Goal: Task Accomplishment & Management: Use online tool/utility

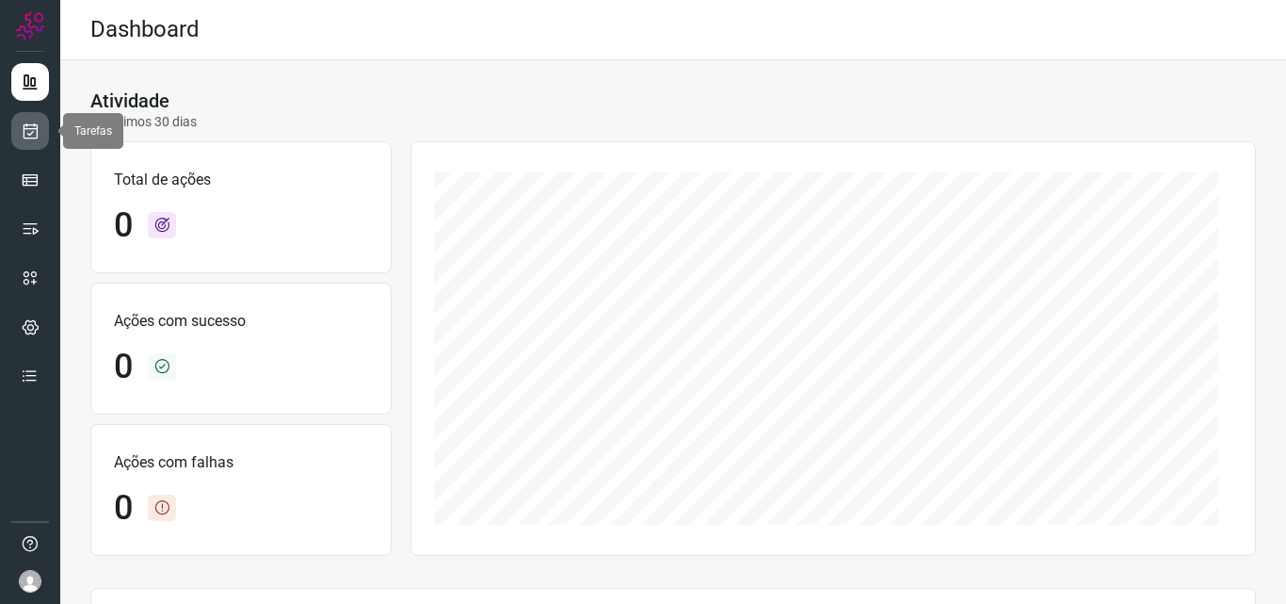
click at [34, 132] on icon at bounding box center [31, 130] width 20 height 19
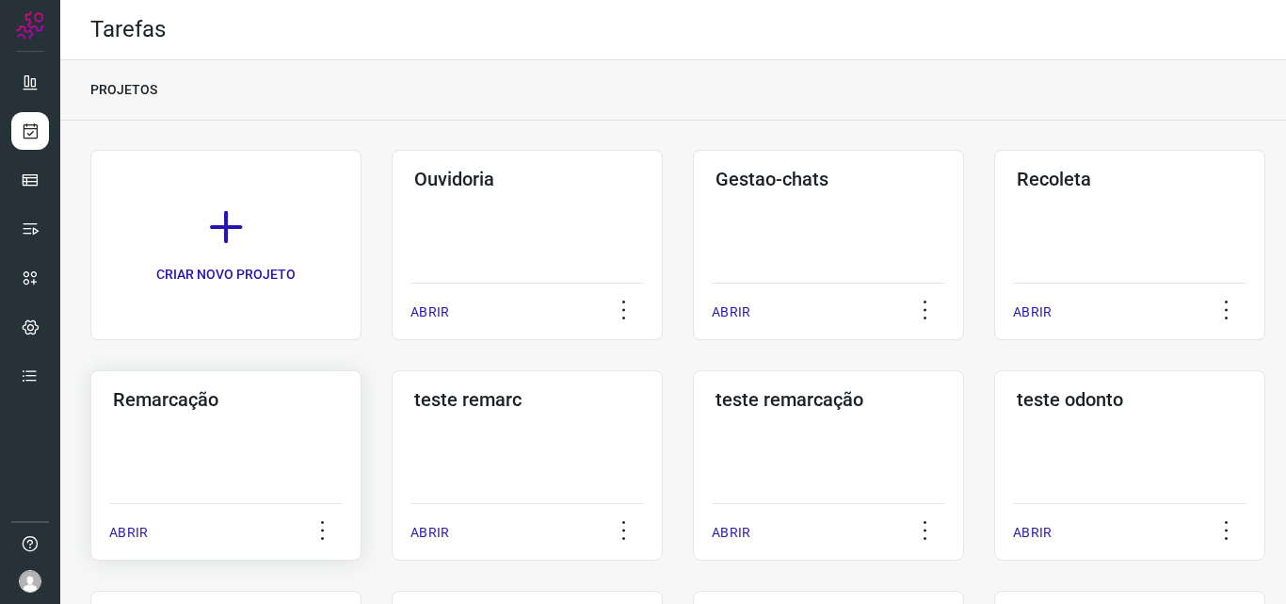
drag, startPoint x: 87, startPoint y: 476, endPoint x: 115, endPoint y: 469, distance: 29.2
click at [392, 451] on div "Remarcação ABRIR" at bounding box center [527, 465] width 271 height 190
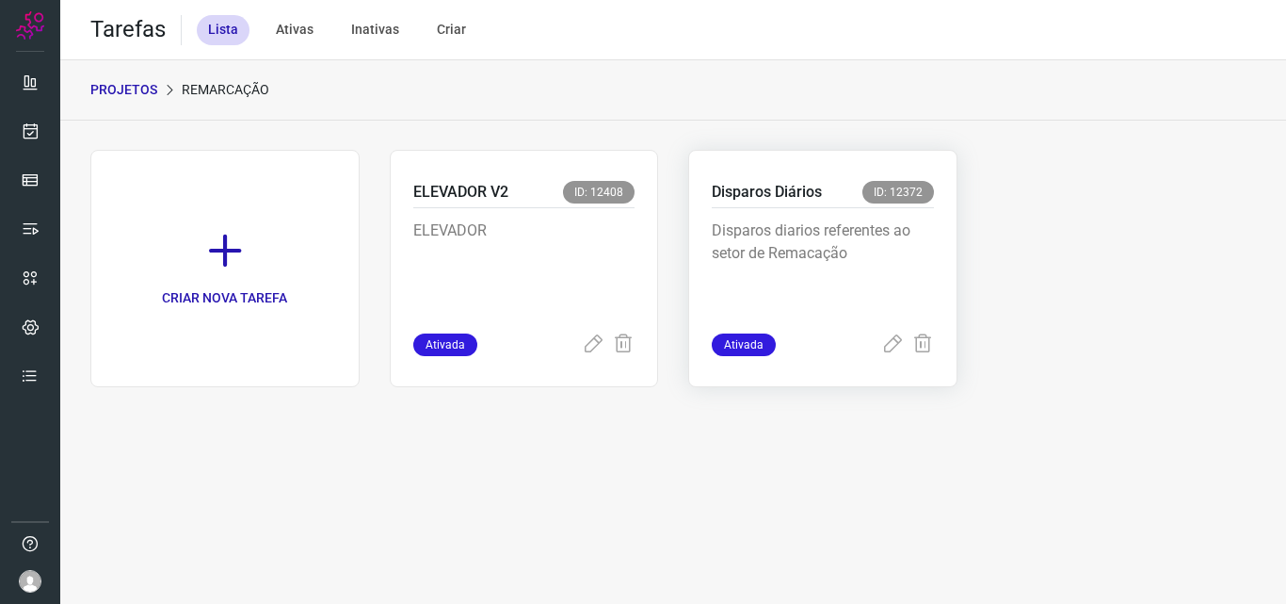
click at [788, 258] on p "Disparos diarios referentes ao setor de Remacação" at bounding box center [823, 266] width 222 height 94
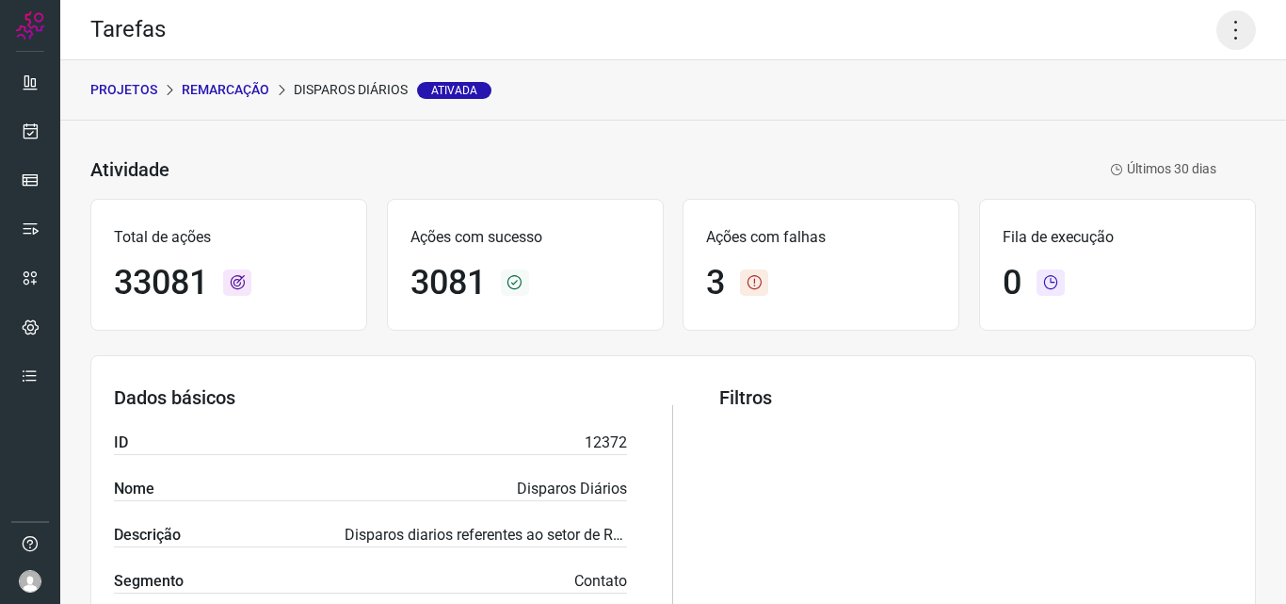
click at [1217, 24] on icon at bounding box center [1237, 30] width 40 height 40
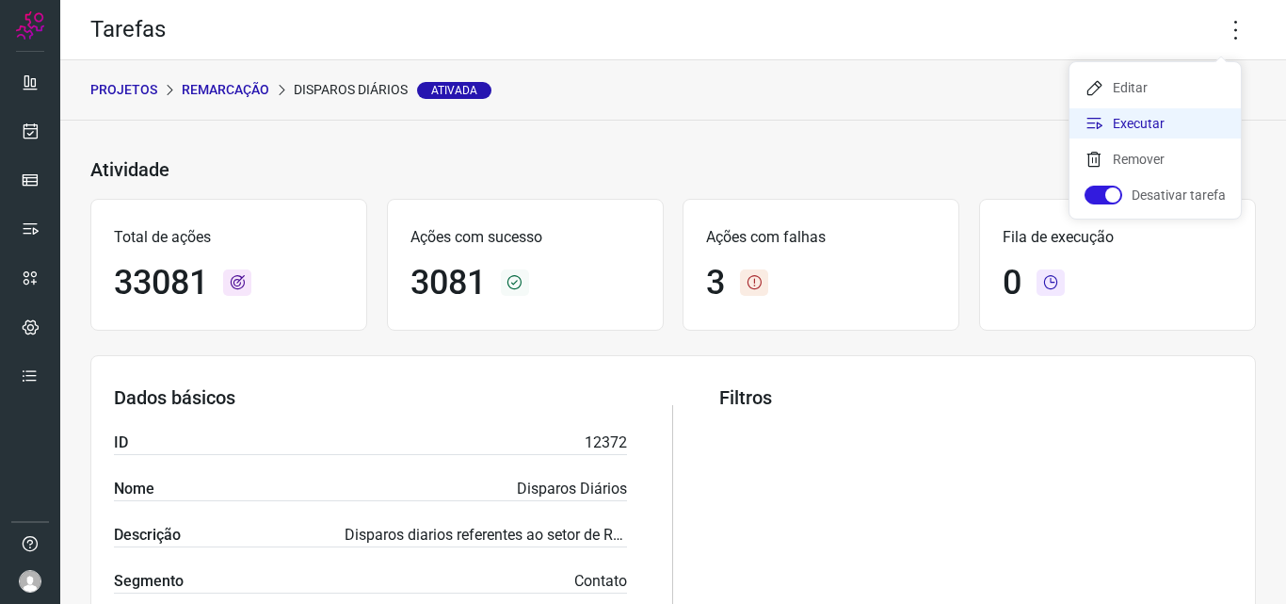
click at [1149, 115] on li "Executar" at bounding box center [1155, 123] width 171 height 30
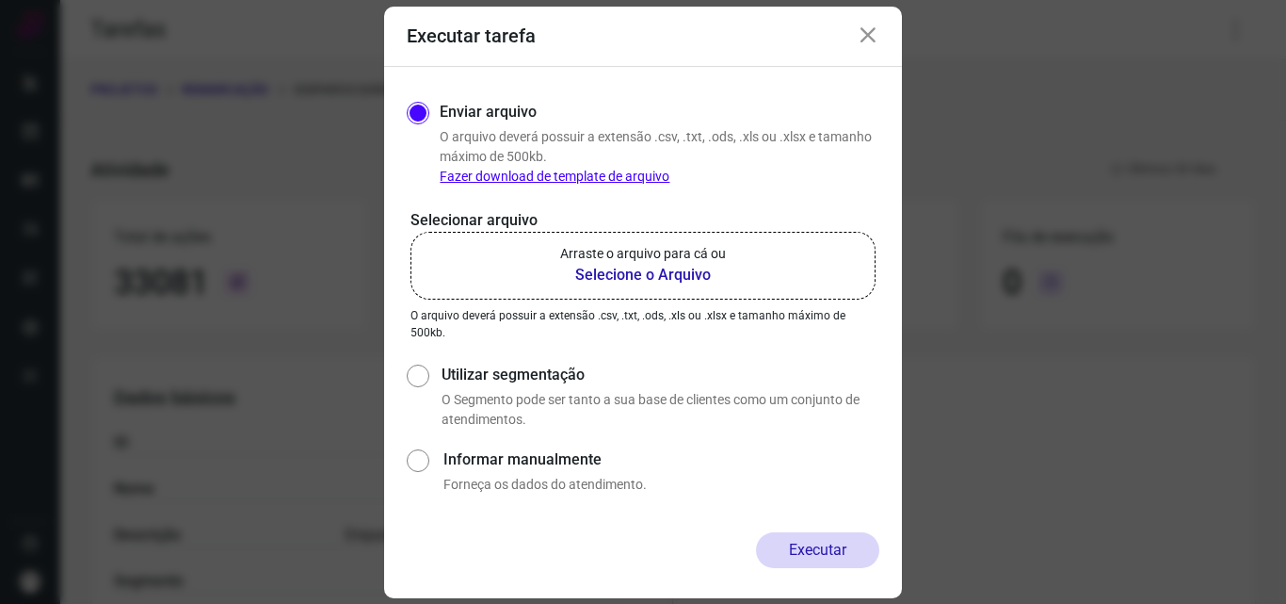
click at [668, 273] on b "Selecione o Arquivo" at bounding box center [643, 275] width 166 height 23
click at [0, 0] on input "Arraste o arquivo para cá ou Selecione o Arquivo" at bounding box center [0, 0] width 0 height 0
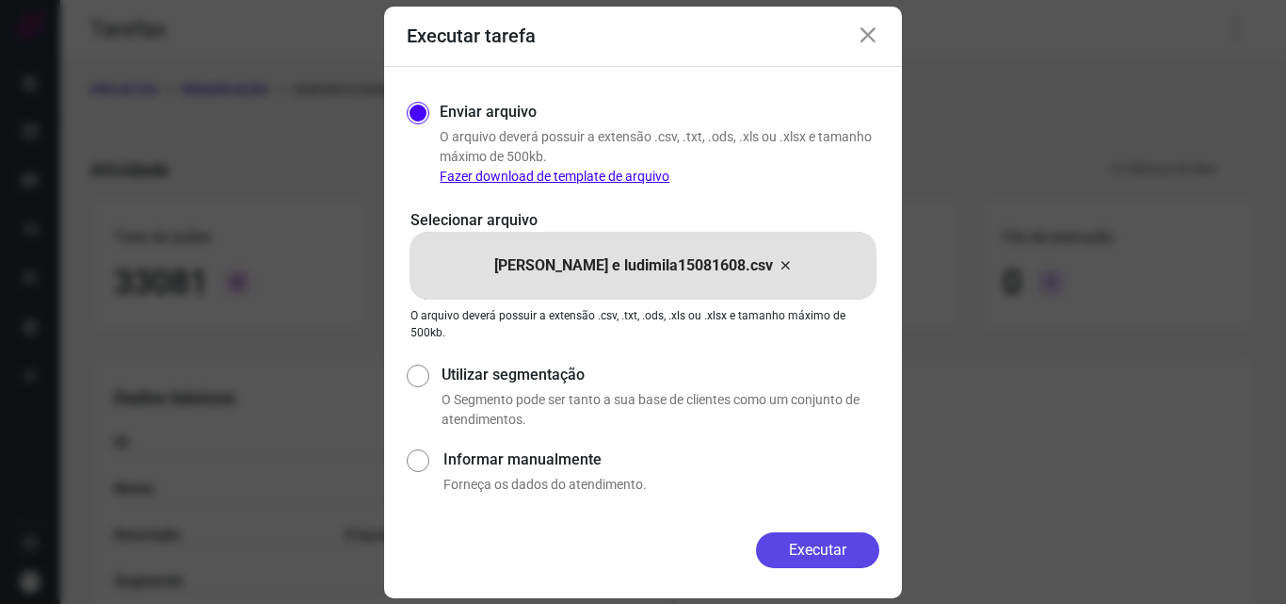
click at [830, 555] on button "Executar" at bounding box center [817, 550] width 123 height 36
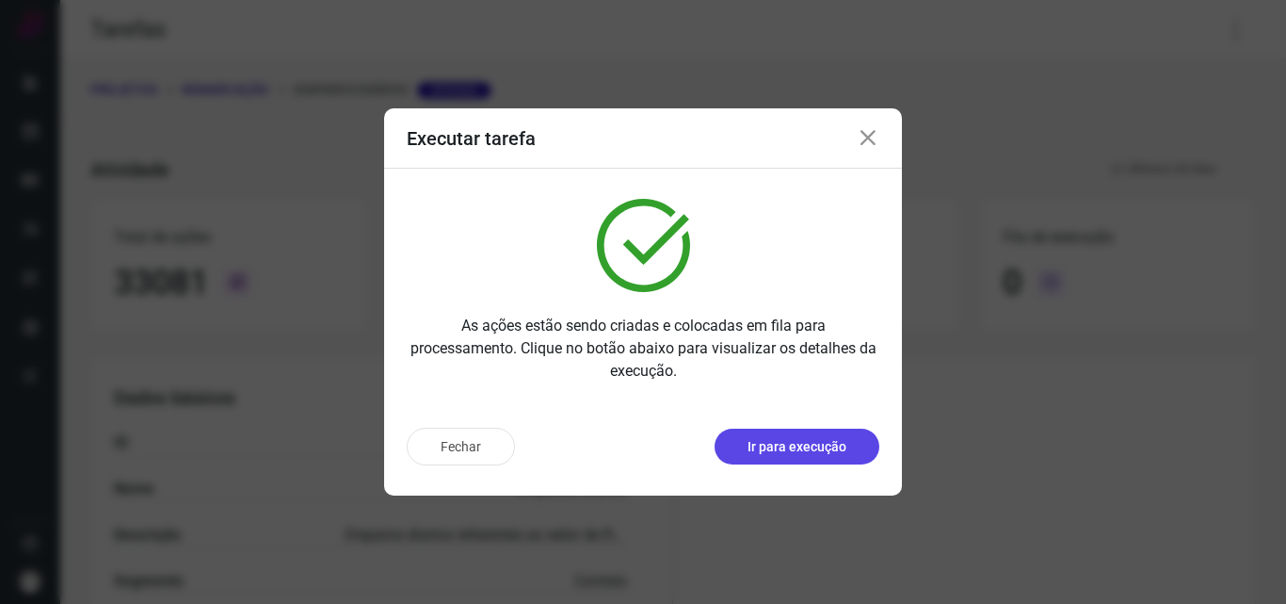
click at [776, 446] on p "Ir para execução" at bounding box center [797, 447] width 99 height 20
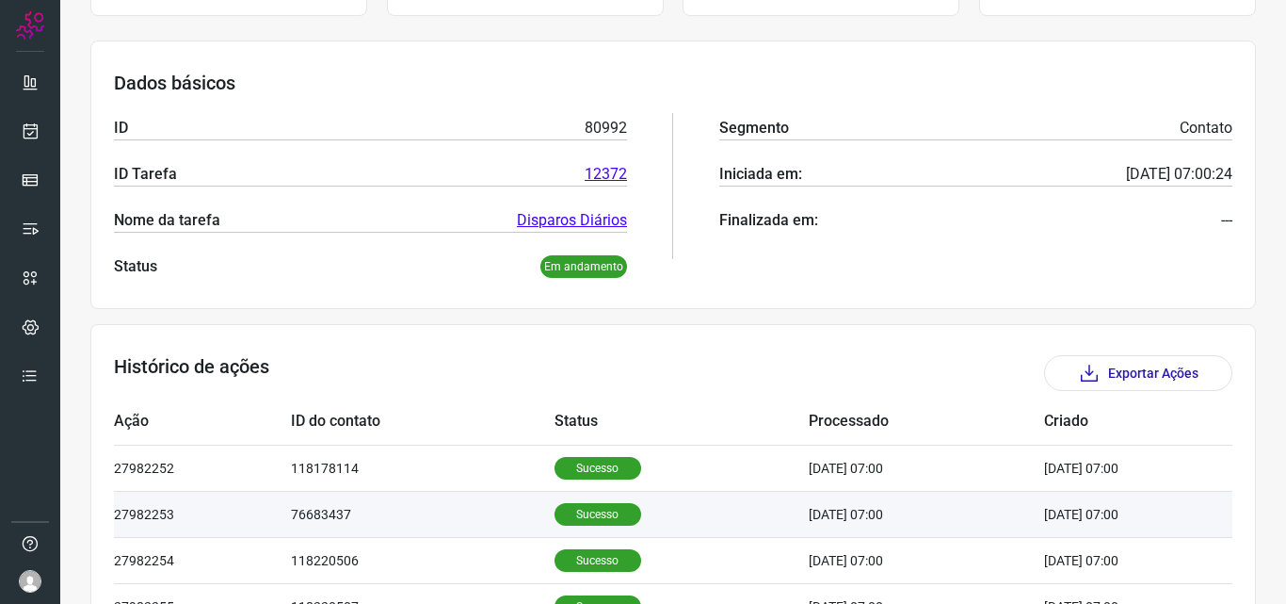
scroll to position [358, 0]
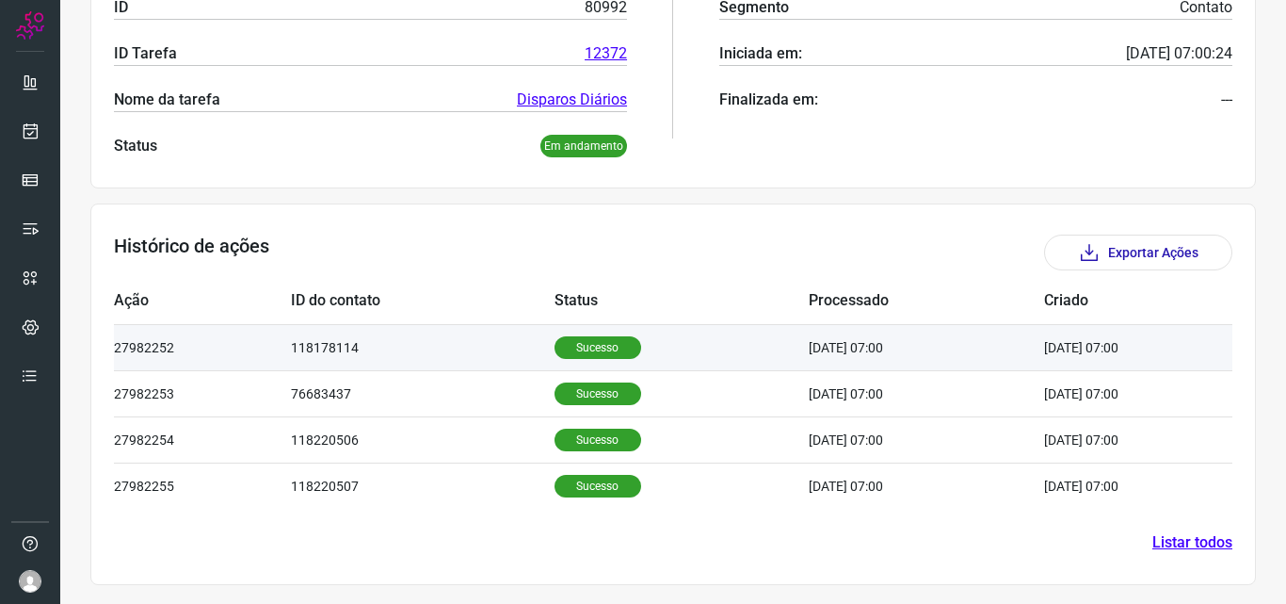
click at [580, 349] on p "Sucesso" at bounding box center [598, 347] width 87 height 23
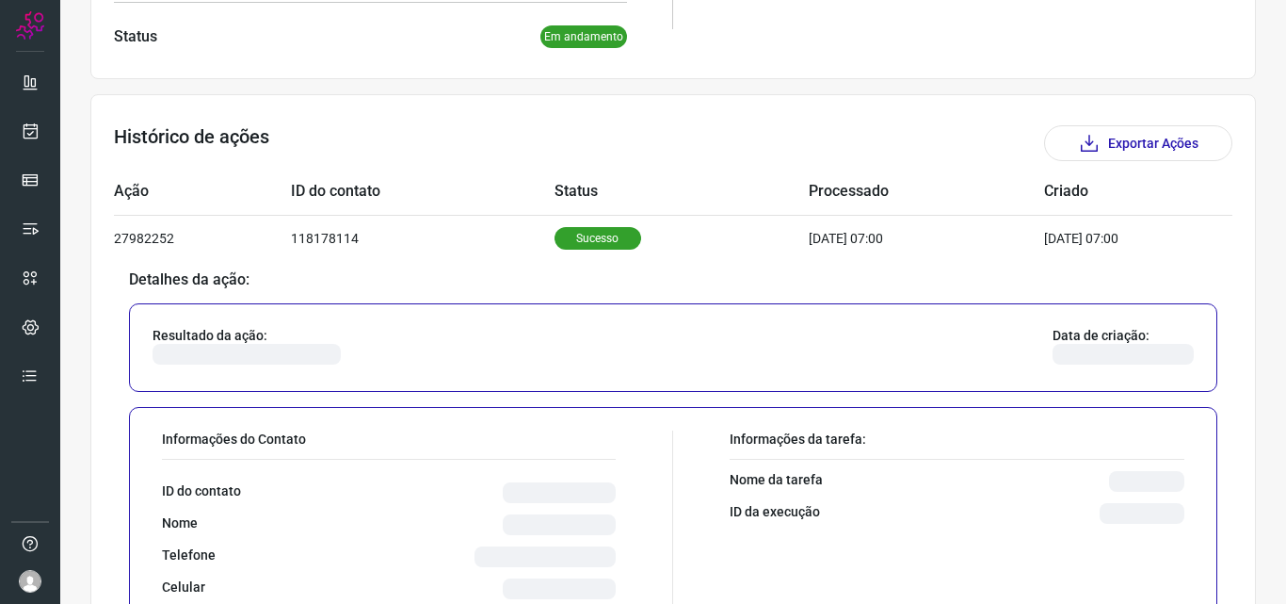
scroll to position [734, 0]
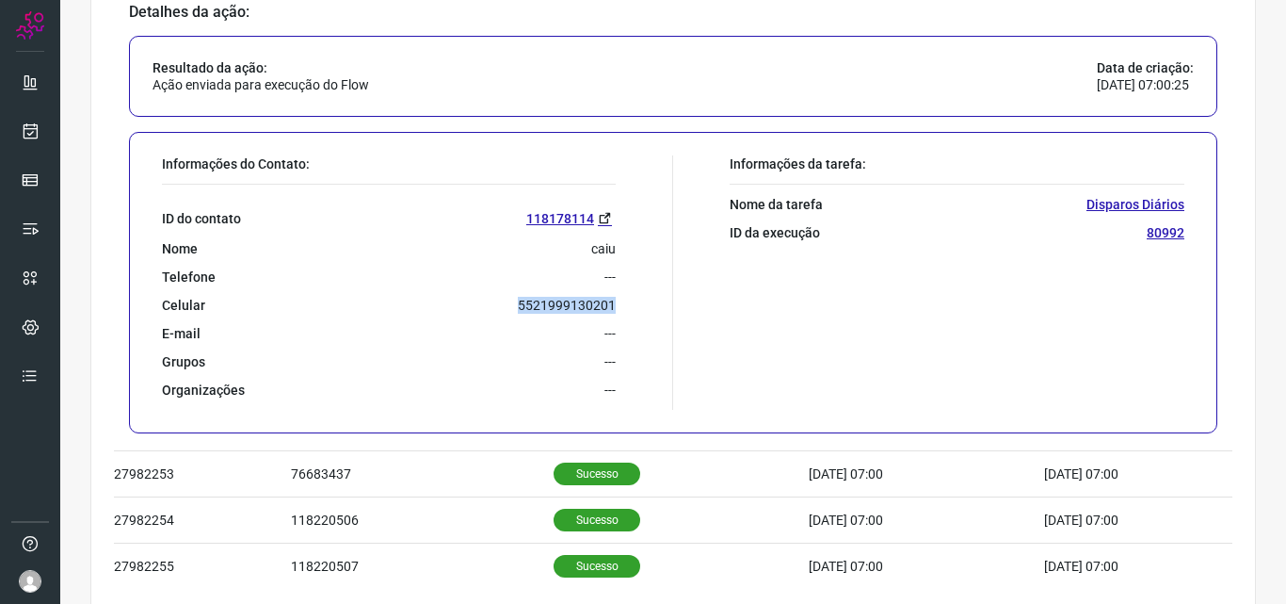
drag, startPoint x: 511, startPoint y: 302, endPoint x: 611, endPoint y: 305, distance: 99.9
click at [611, 305] on div "Informações do Contato: ID do contato 118178114 Nome caiu Telefone --- Celular …" at bounding box center [413, 282] width 521 height 254
copy p "5521999130201"
